Goal: Task Accomplishment & Management: Manage account settings

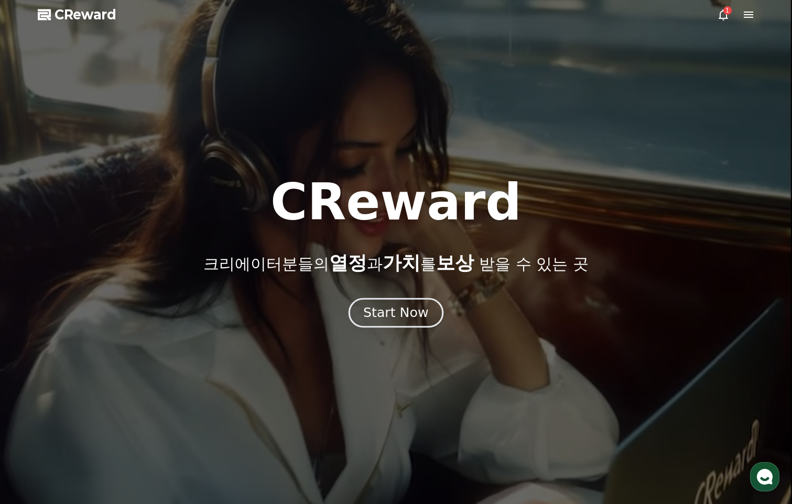
click at [410, 308] on div "Start Now" at bounding box center [395, 313] width 65 height 18
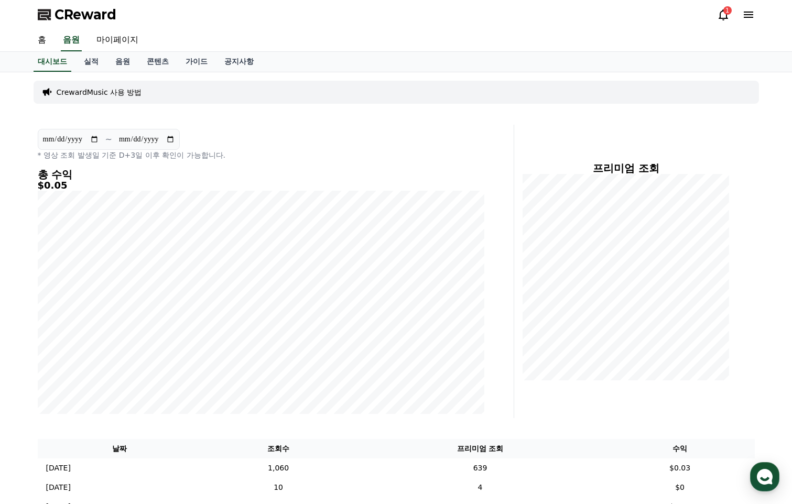
click at [722, 14] on icon at bounding box center [723, 14] width 13 height 13
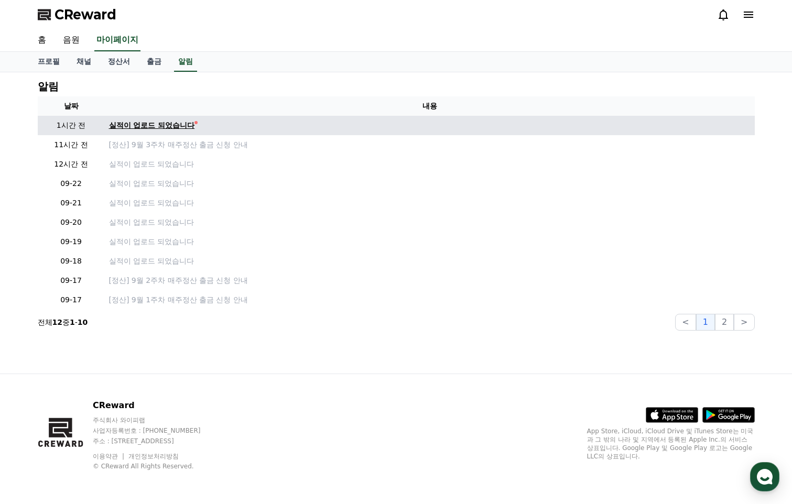
click at [180, 127] on div "실적이 업로드 되었습니다" at bounding box center [152, 125] width 86 height 11
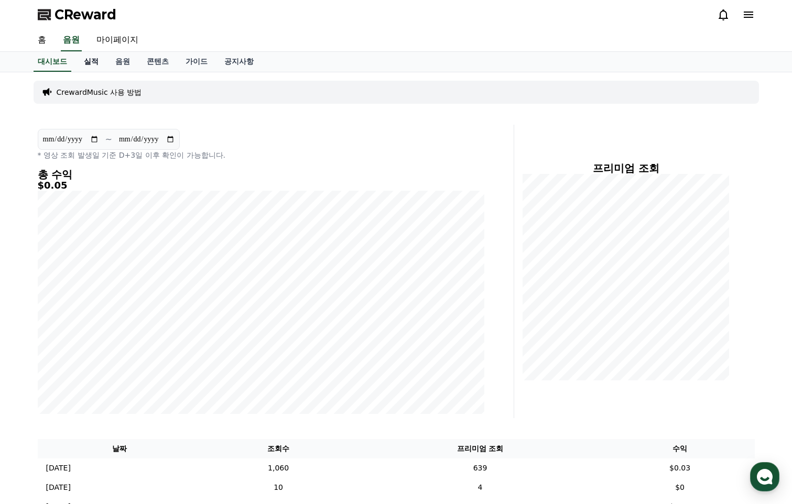
click at [94, 59] on link "실적" at bounding box center [91, 62] width 31 height 20
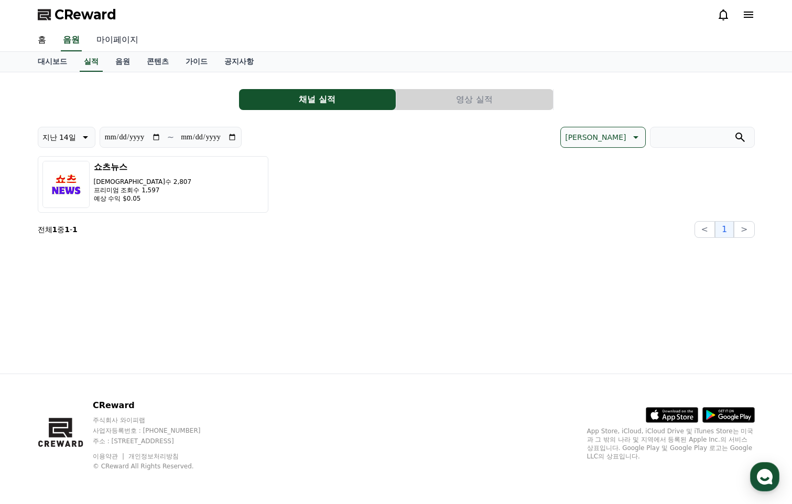
click at [133, 44] on link "마이페이지" at bounding box center [117, 40] width 59 height 22
select select "**********"
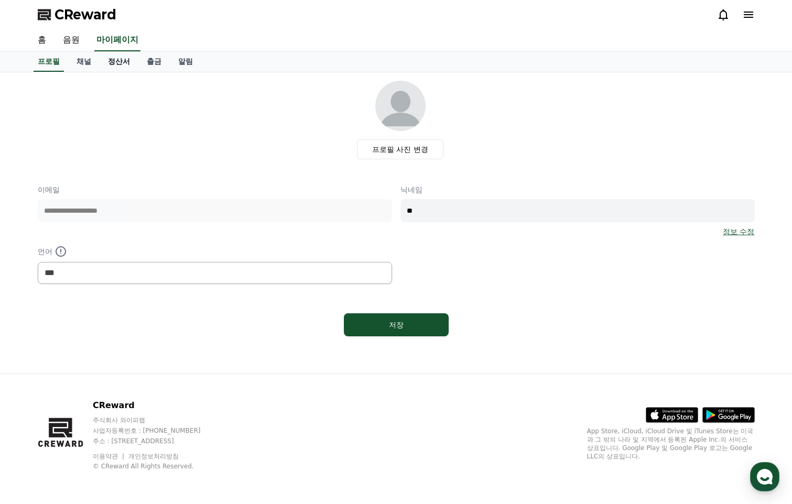
click at [117, 62] on link "정산서" at bounding box center [119, 62] width 39 height 20
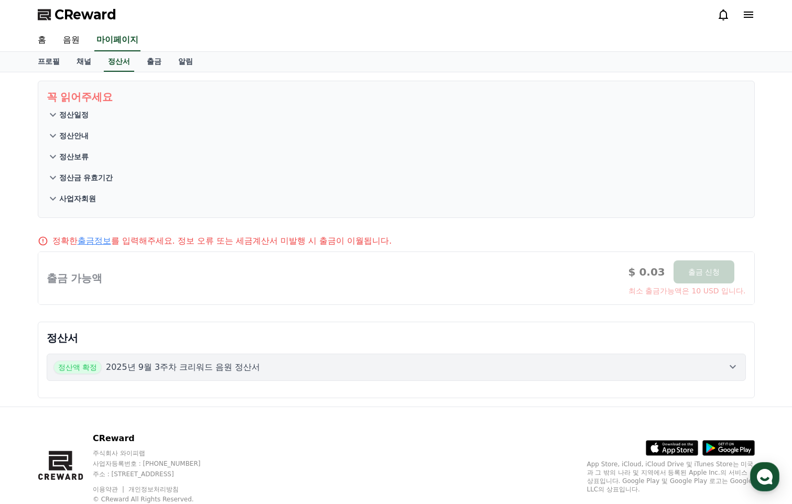
click at [56, 117] on icon at bounding box center [53, 115] width 13 height 13
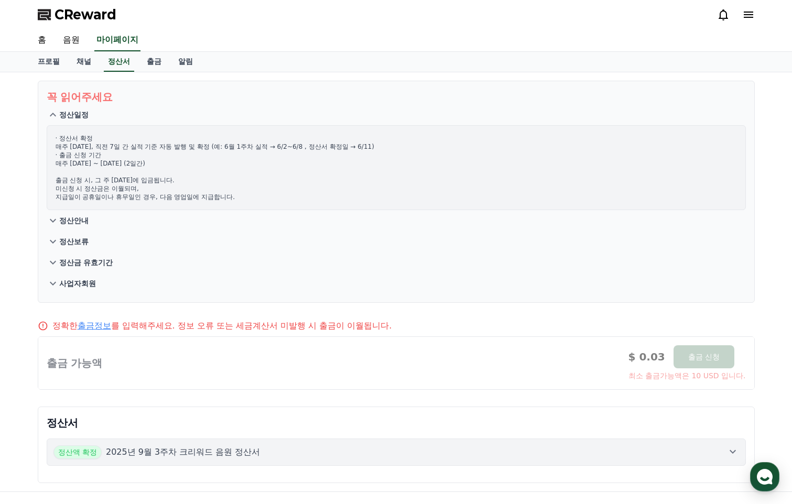
click at [56, 116] on icon at bounding box center [53, 115] width 13 height 13
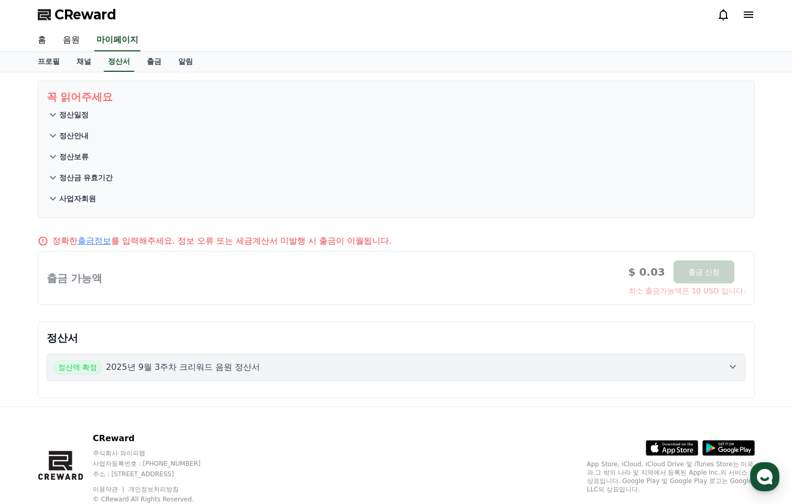
click at [55, 140] on icon at bounding box center [53, 136] width 13 height 13
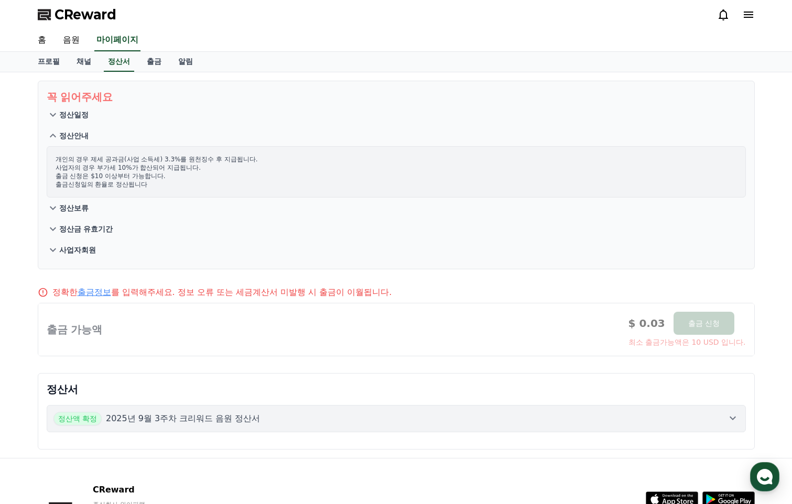
click at [55, 140] on icon at bounding box center [53, 136] width 13 height 13
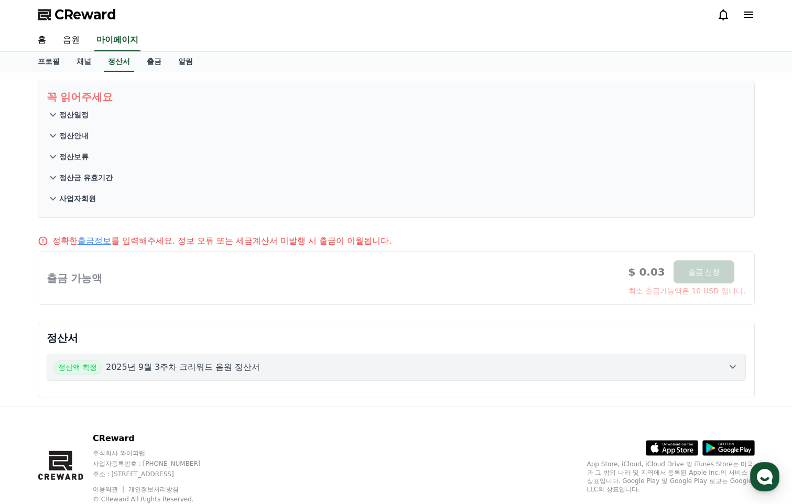
click at [56, 156] on icon at bounding box center [53, 156] width 13 height 13
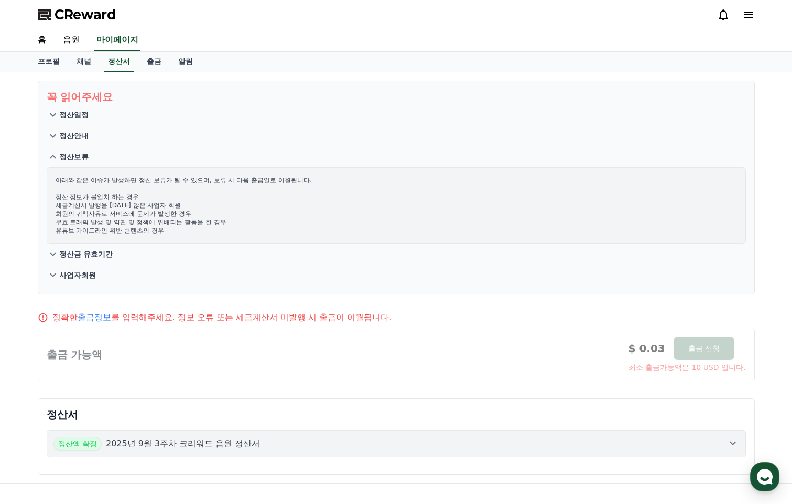
click at [56, 156] on icon at bounding box center [53, 156] width 13 height 13
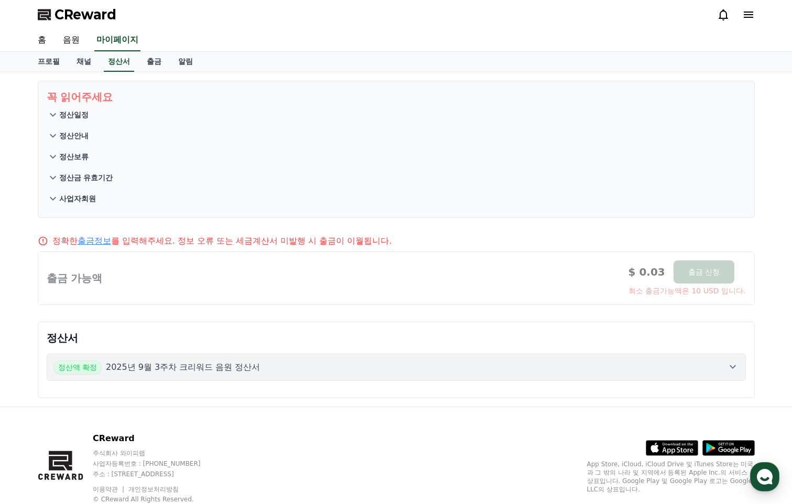
click at [53, 176] on icon at bounding box center [53, 177] width 13 height 13
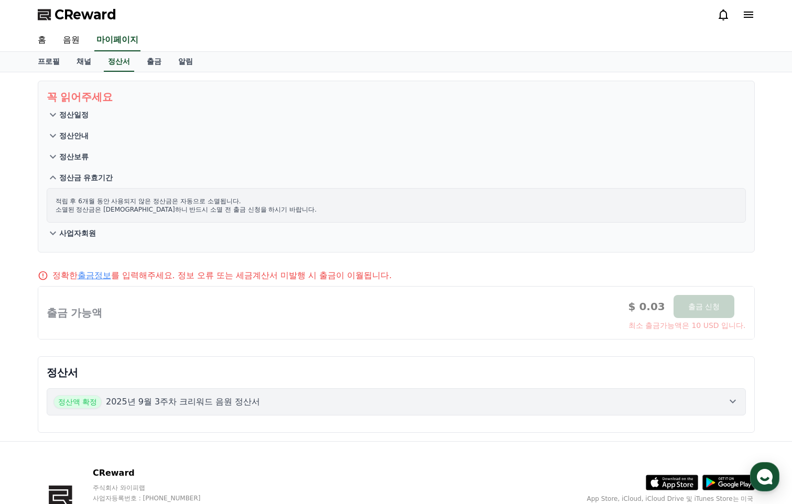
click at [53, 176] on icon at bounding box center [53, 178] width 6 height 4
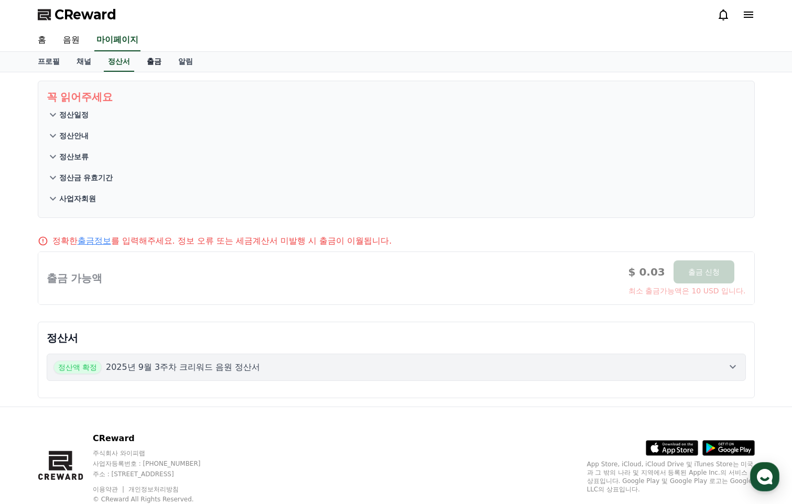
click at [152, 63] on link "출금" at bounding box center [153, 62] width 31 height 20
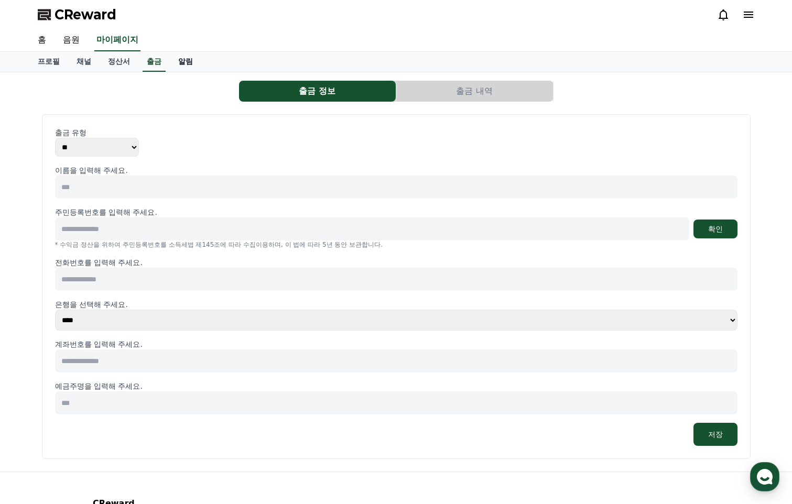
click at [186, 62] on link "알림" at bounding box center [185, 62] width 31 height 20
